Goal: Check status

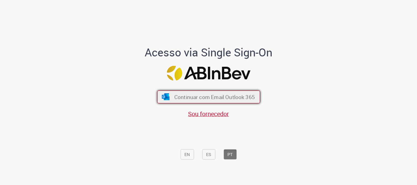
click at [198, 99] on span "Continuar com Email Outlook 365" at bounding box center [214, 97] width 81 height 7
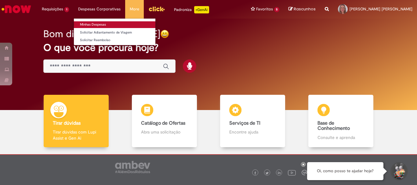
click at [99, 22] on link "Minhas Despesas" at bounding box center [114, 24] width 81 height 7
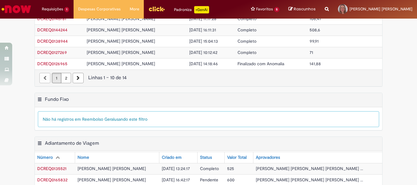
scroll to position [122, 0]
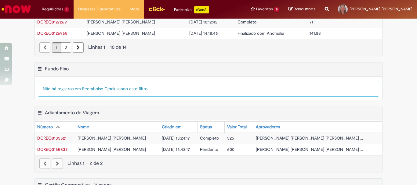
click at [59, 150] on span "DCREQ0165832" at bounding box center [52, 149] width 30 height 5
